Goal: Navigation & Orientation: Find specific page/section

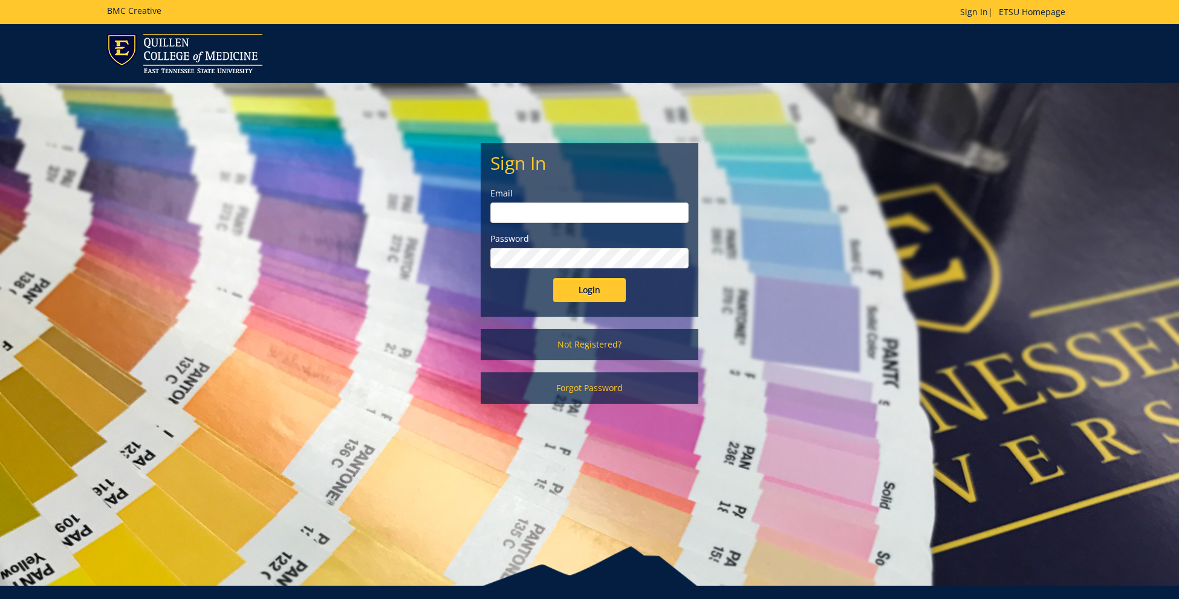
type input "[EMAIL_ADDRESS][DOMAIN_NAME]"
click at [597, 291] on input "Login" at bounding box center [589, 290] width 73 height 24
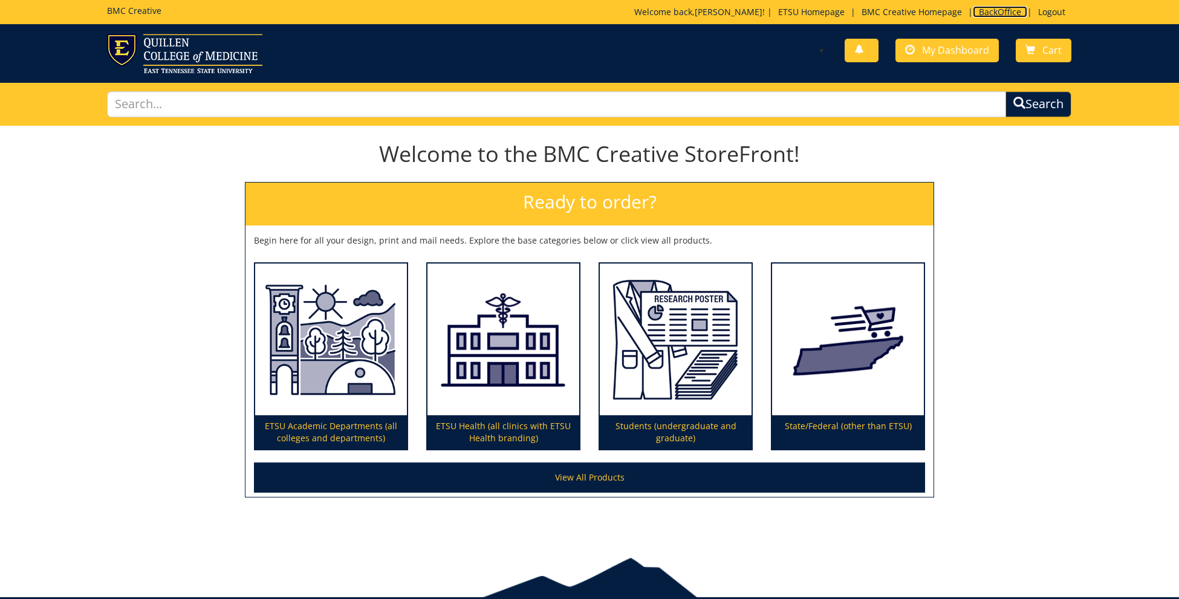
click at [1000, 12] on link "BackOffice" at bounding box center [1000, 11] width 54 height 11
